Goal: Task Accomplishment & Management: Use online tool/utility

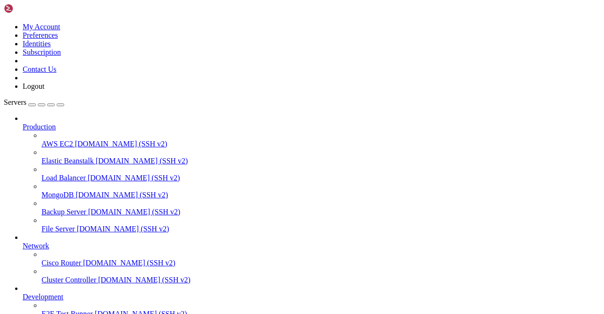
scroll to position [117, 0]
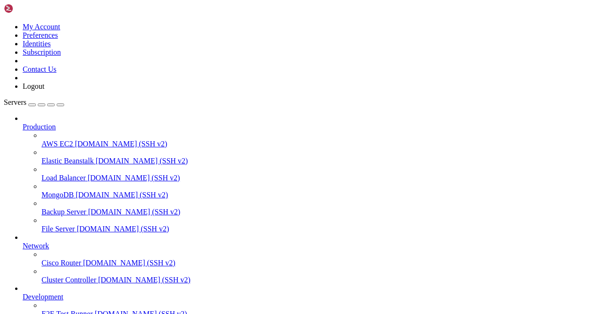
scroll to position [0, 0]
